Goal: Entertainment & Leisure: Consume media (video, audio)

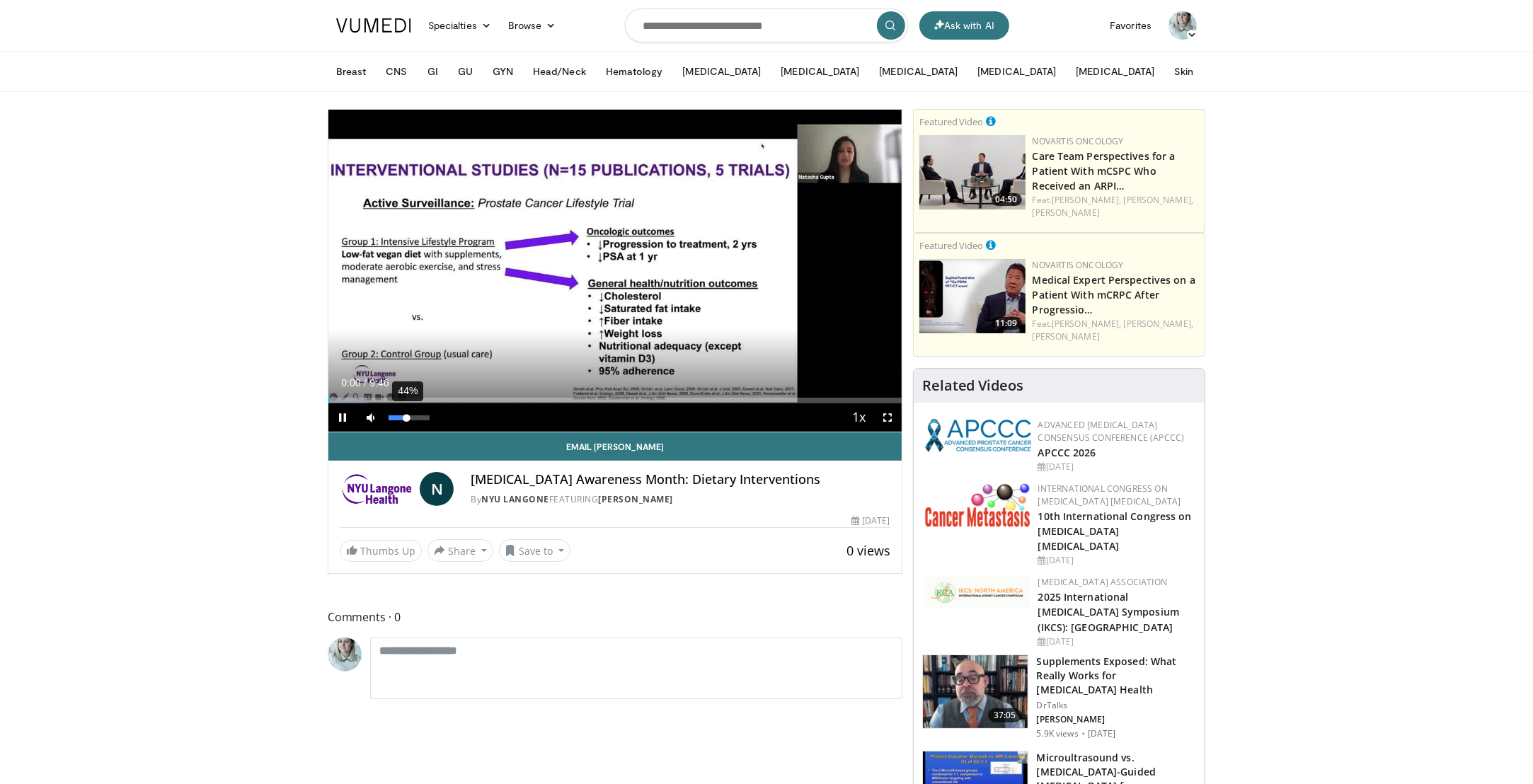
click at [407, 417] on div "44%" at bounding box center [408, 418] width 40 height 5
